Goal: Use online tool/utility: Use online tool/utility

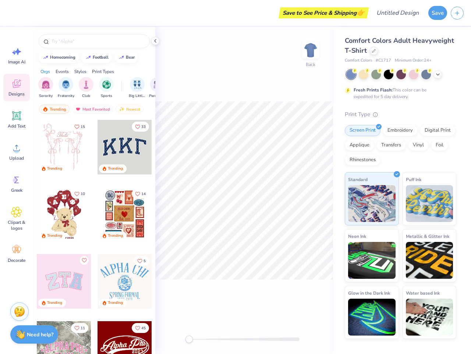
click at [438, 13] on button "Save" at bounding box center [438, 13] width 19 height 14
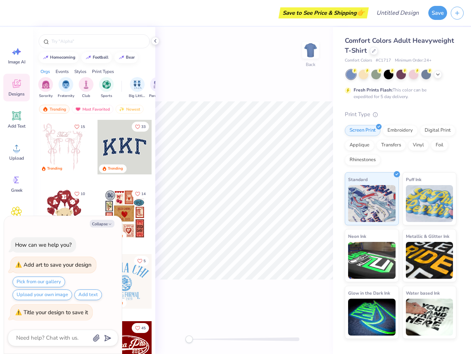
click at [457, 13] on line "button" at bounding box center [458, 13] width 4 height 0
click at [17, 55] on icon at bounding box center [16, 51] width 11 height 11
click at [17, 87] on icon at bounding box center [17, 84] width 8 height 8
type textarea "x"
click at [17, 119] on icon at bounding box center [16, 115] width 9 height 9
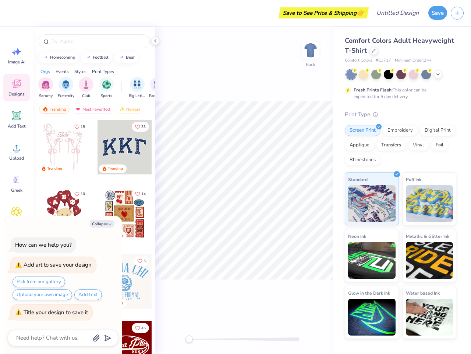
click at [17, 151] on circle at bounding box center [16, 150] width 5 height 5
click at [17, 183] on icon at bounding box center [16, 179] width 11 height 11
click at [17, 218] on div "Collapse How can we help you? Add art to save your design Pick from our gallery…" at bounding box center [63, 285] width 118 height 138
click at [17, 253] on div "How can we help you? Add art to save your design Pick from our gallery Upload y…" at bounding box center [63, 278] width 110 height 95
